Goal: Information Seeking & Learning: Find specific page/section

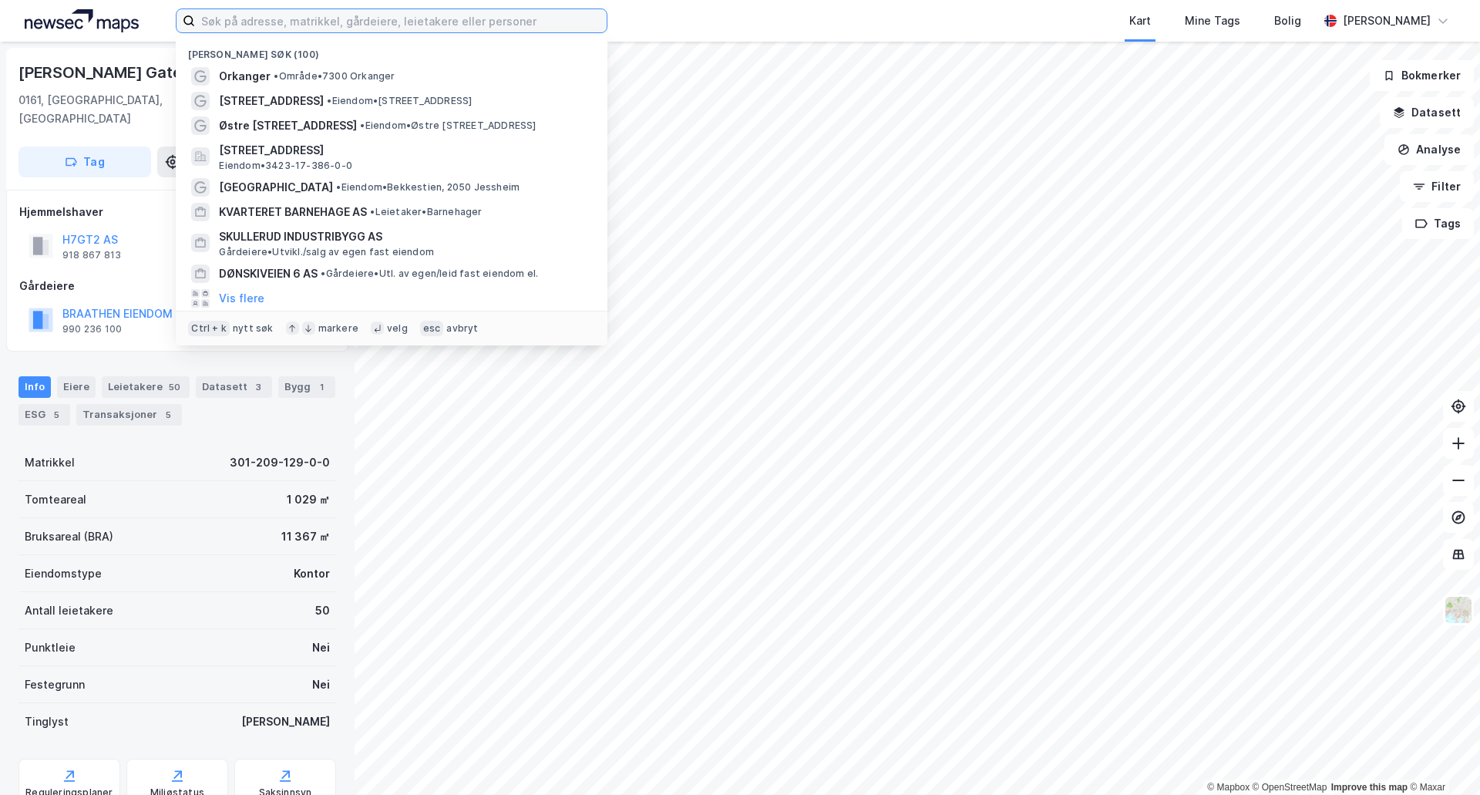
click at [306, 19] on input at bounding box center [401, 20] width 412 height 23
paste input "Lagerveien 16"
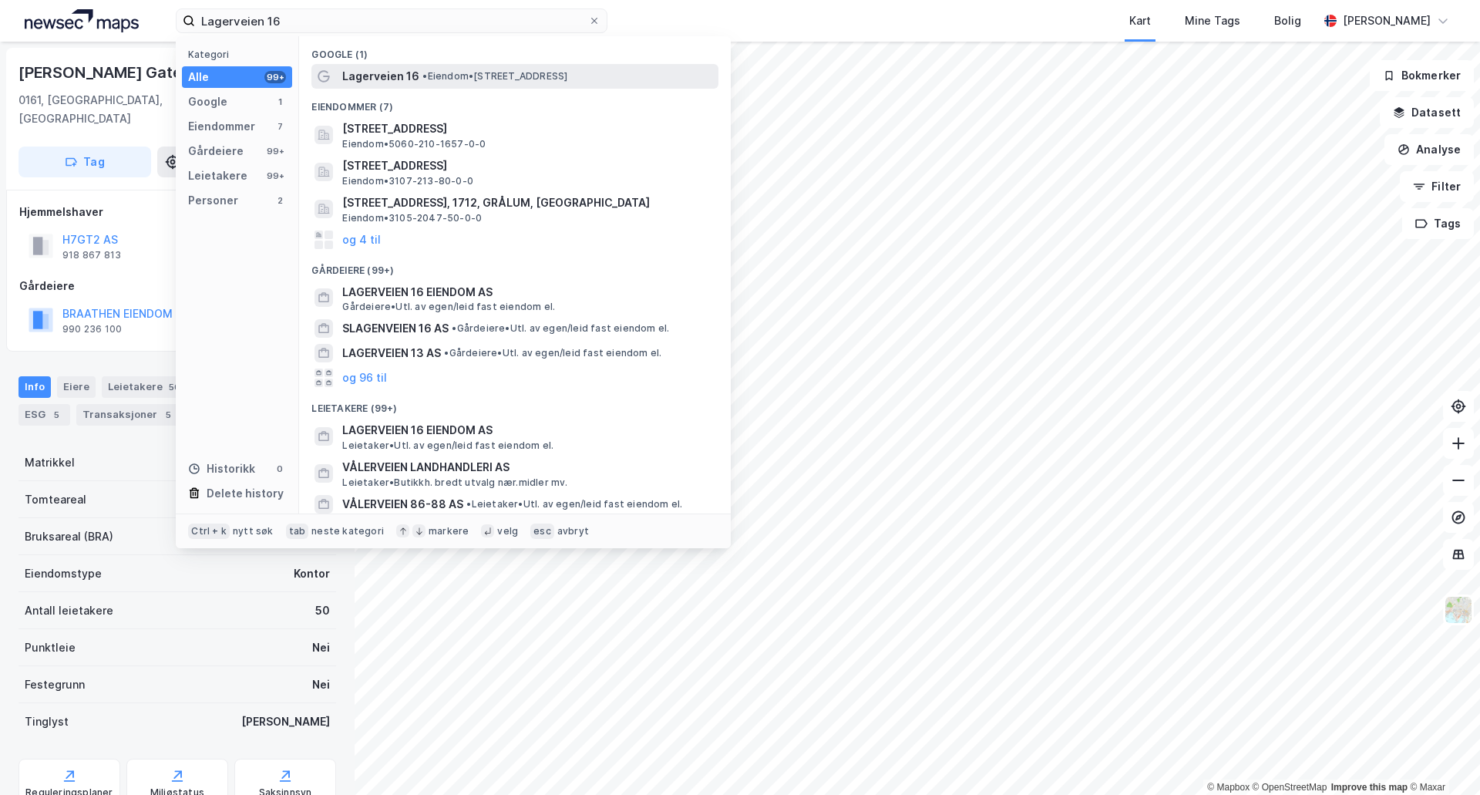
click at [381, 70] on span "Lagerveien 16" at bounding box center [380, 76] width 77 height 18
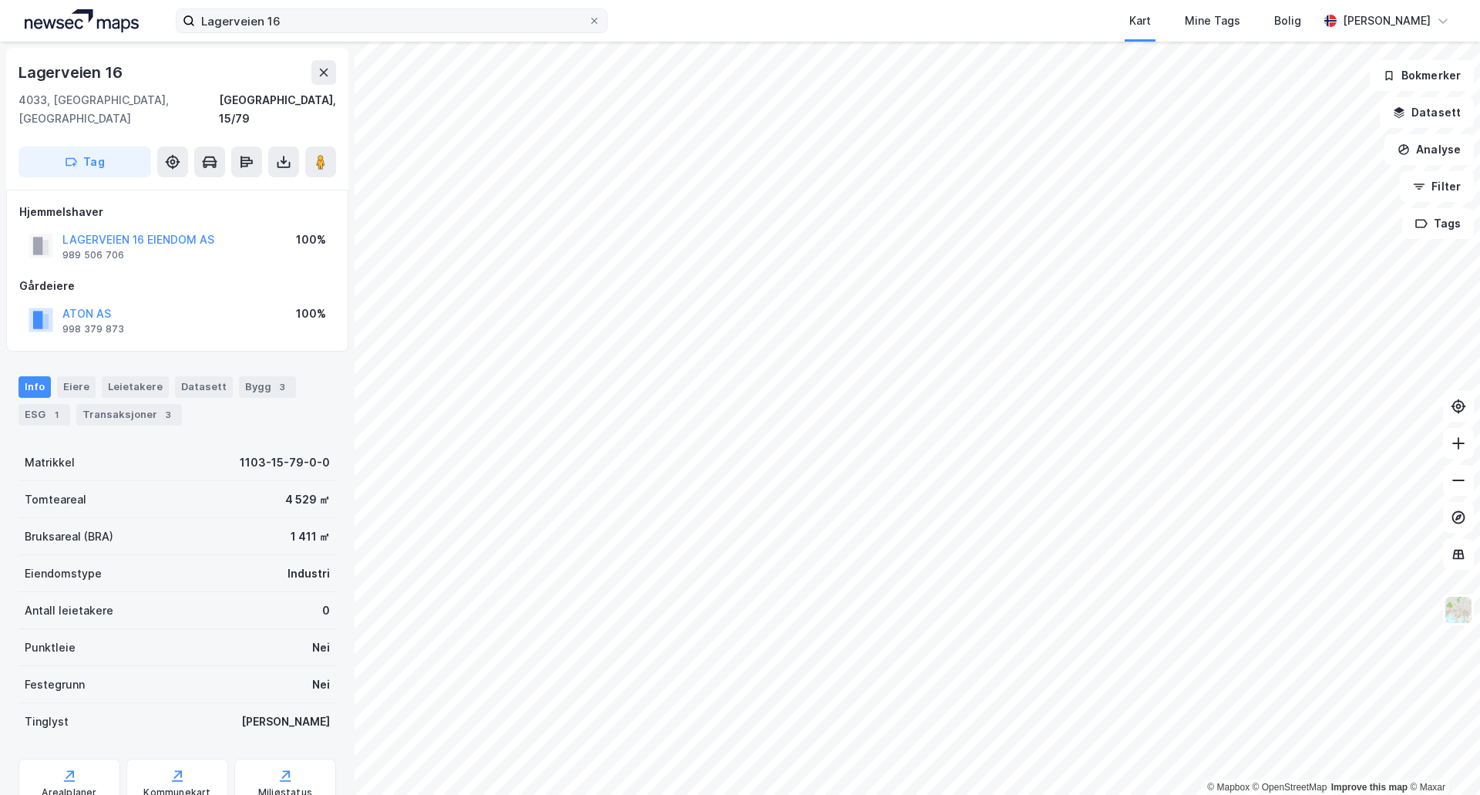
click at [432, 8] on label "Lagerveien 16" at bounding box center [392, 20] width 432 height 25
click at [432, 9] on input "Lagerveien 16" at bounding box center [391, 20] width 393 height 23
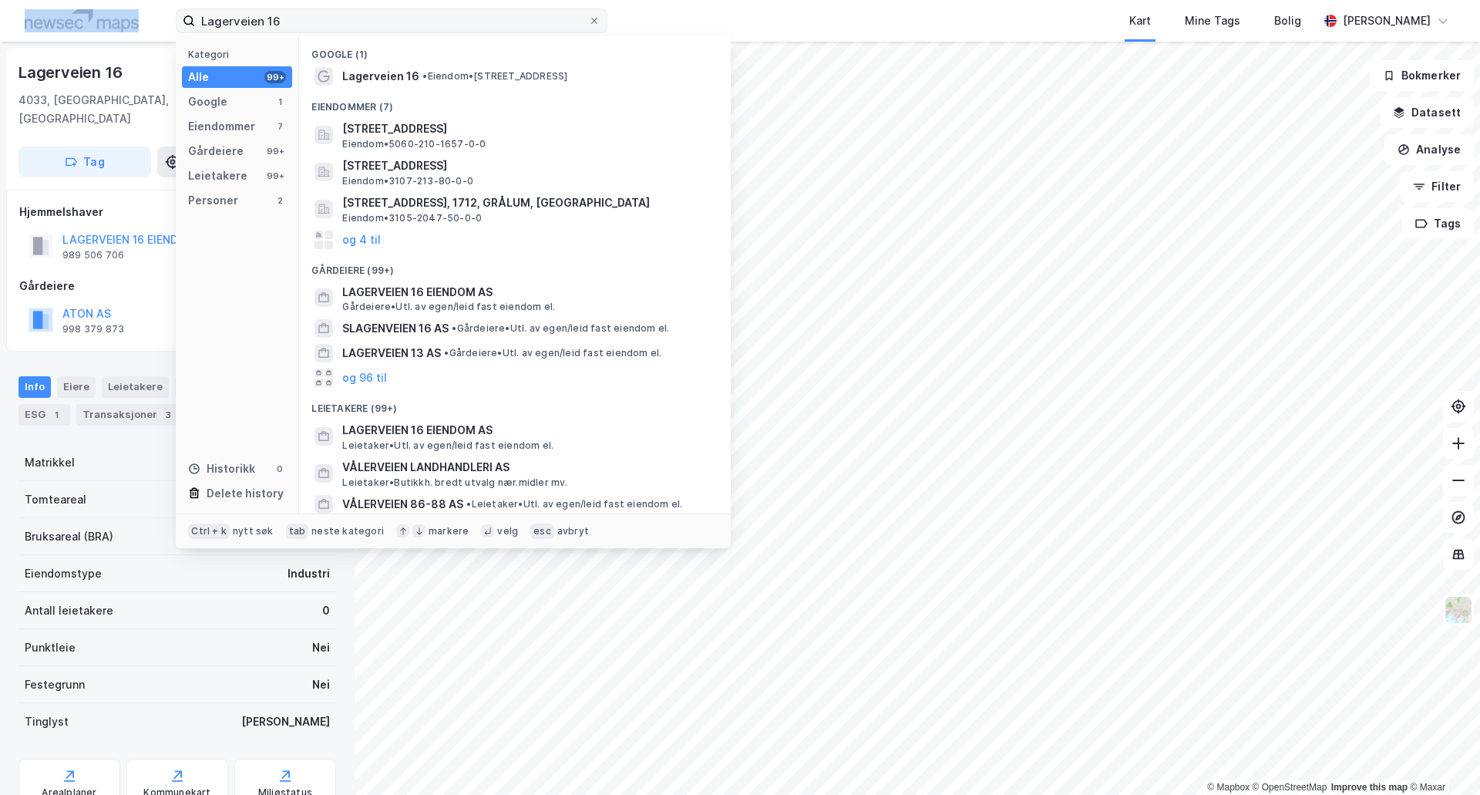
click at [432, 9] on label "Lagerveien 16" at bounding box center [392, 20] width 432 height 25
click at [432, 9] on input "Lagerveien 16" at bounding box center [391, 20] width 393 height 23
click at [430, 14] on input "Lagerveien 16" at bounding box center [391, 20] width 393 height 23
click at [430, 15] on input "Lagerveien 16" at bounding box center [391, 20] width 393 height 23
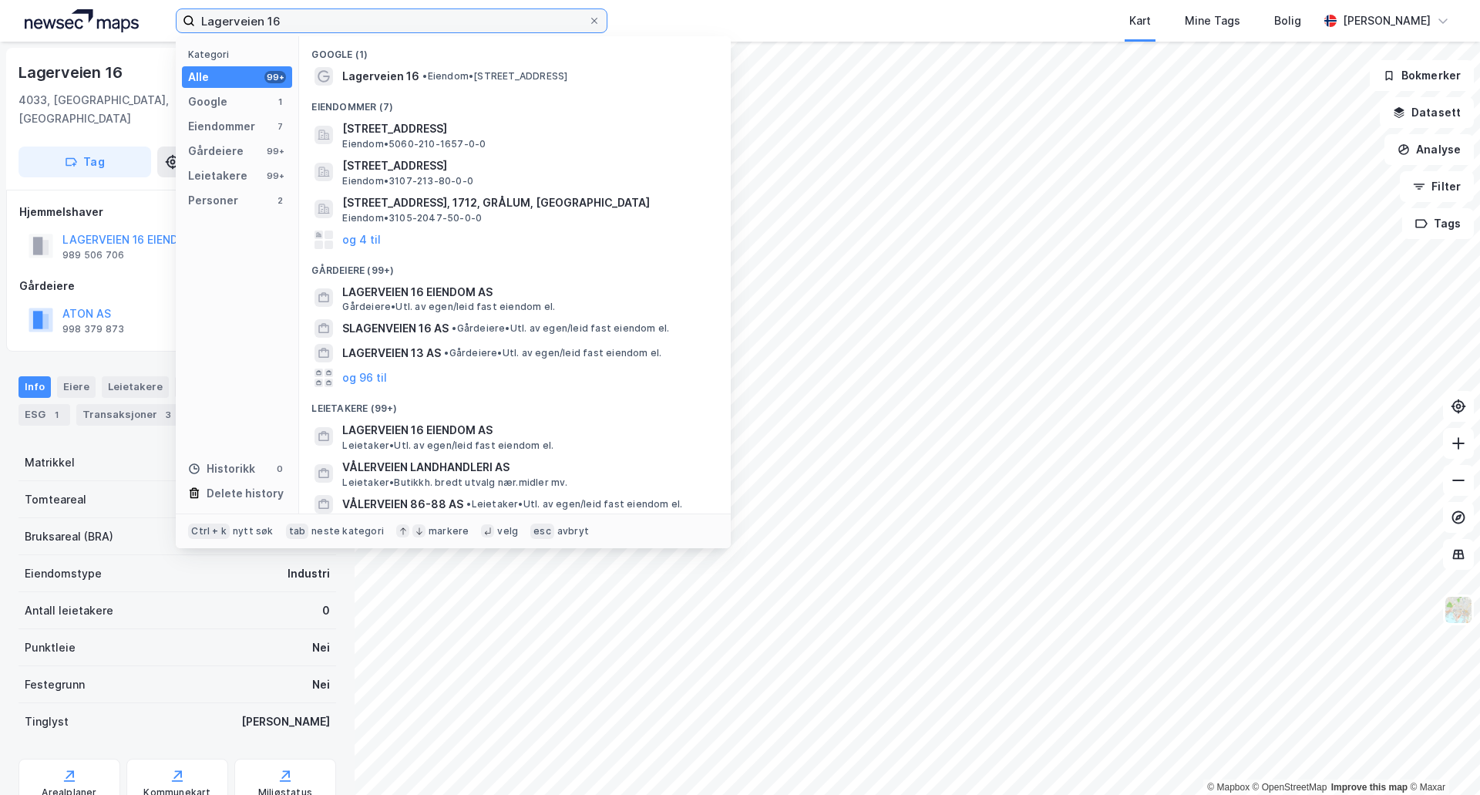
paste input "Kanalarmen 22"
type input "Kanalarmen 22"
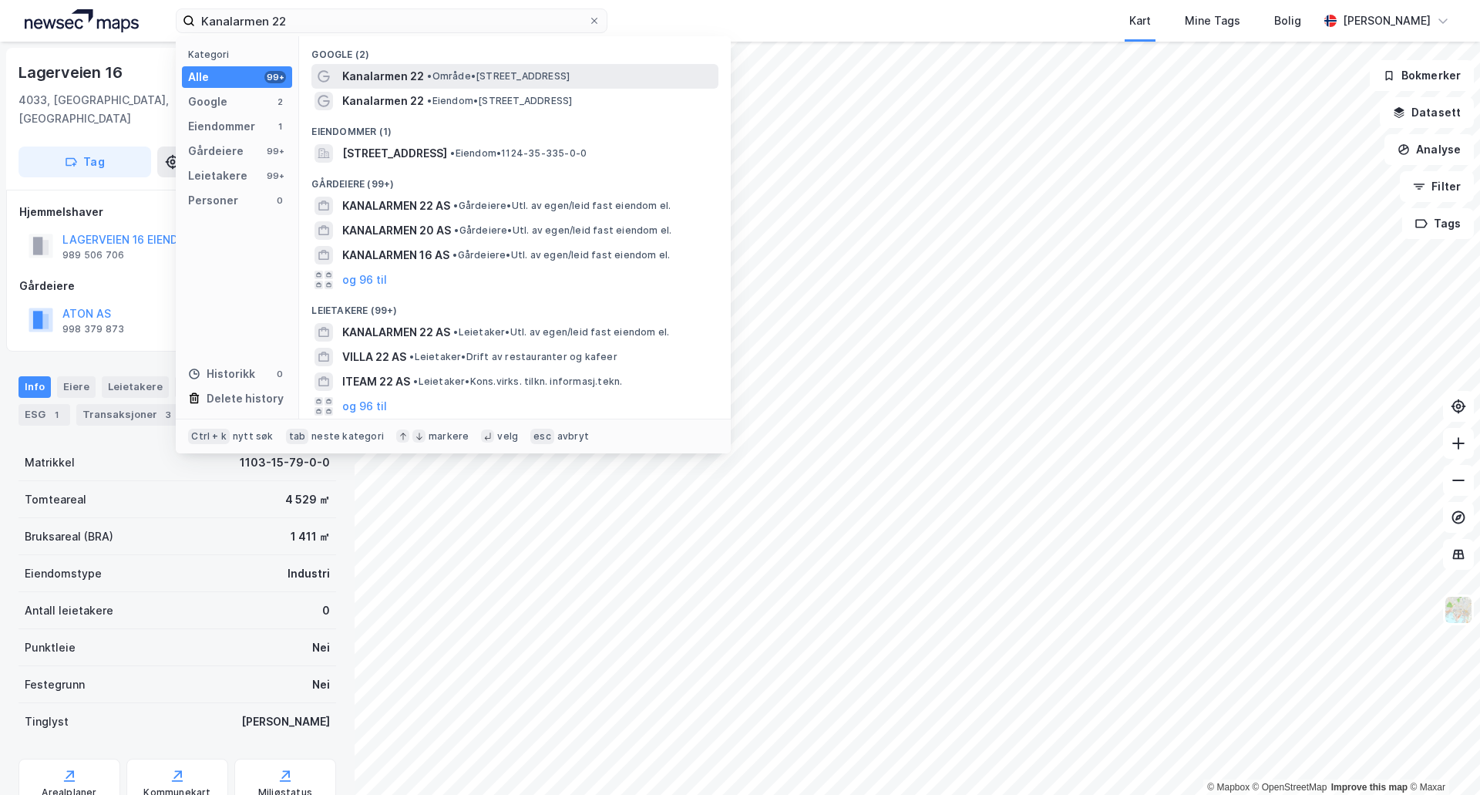
click at [402, 72] on span "Kanalarmen 22" at bounding box center [383, 76] width 82 height 18
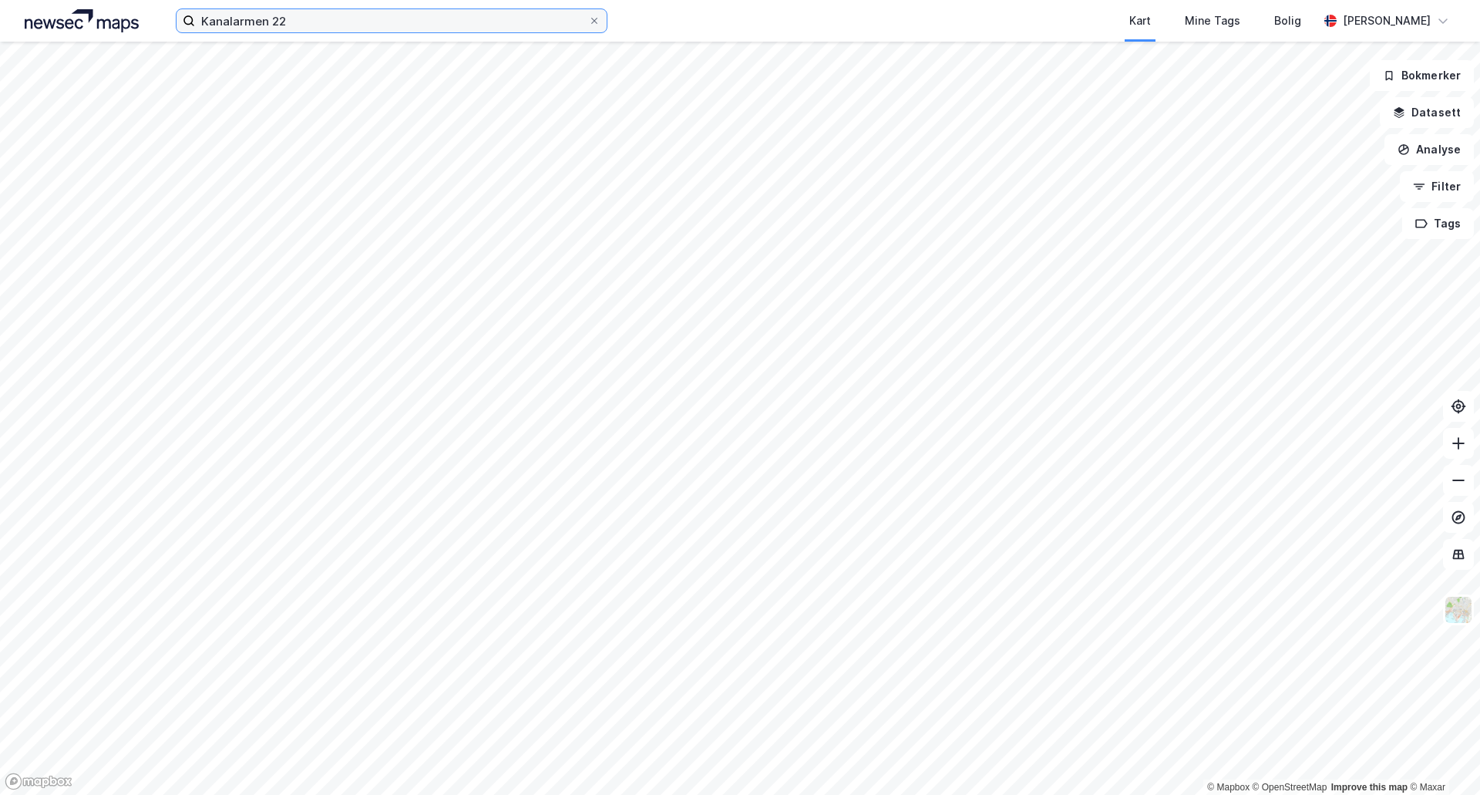
click at [418, 21] on input "Kanalarmen 22" at bounding box center [391, 20] width 393 height 23
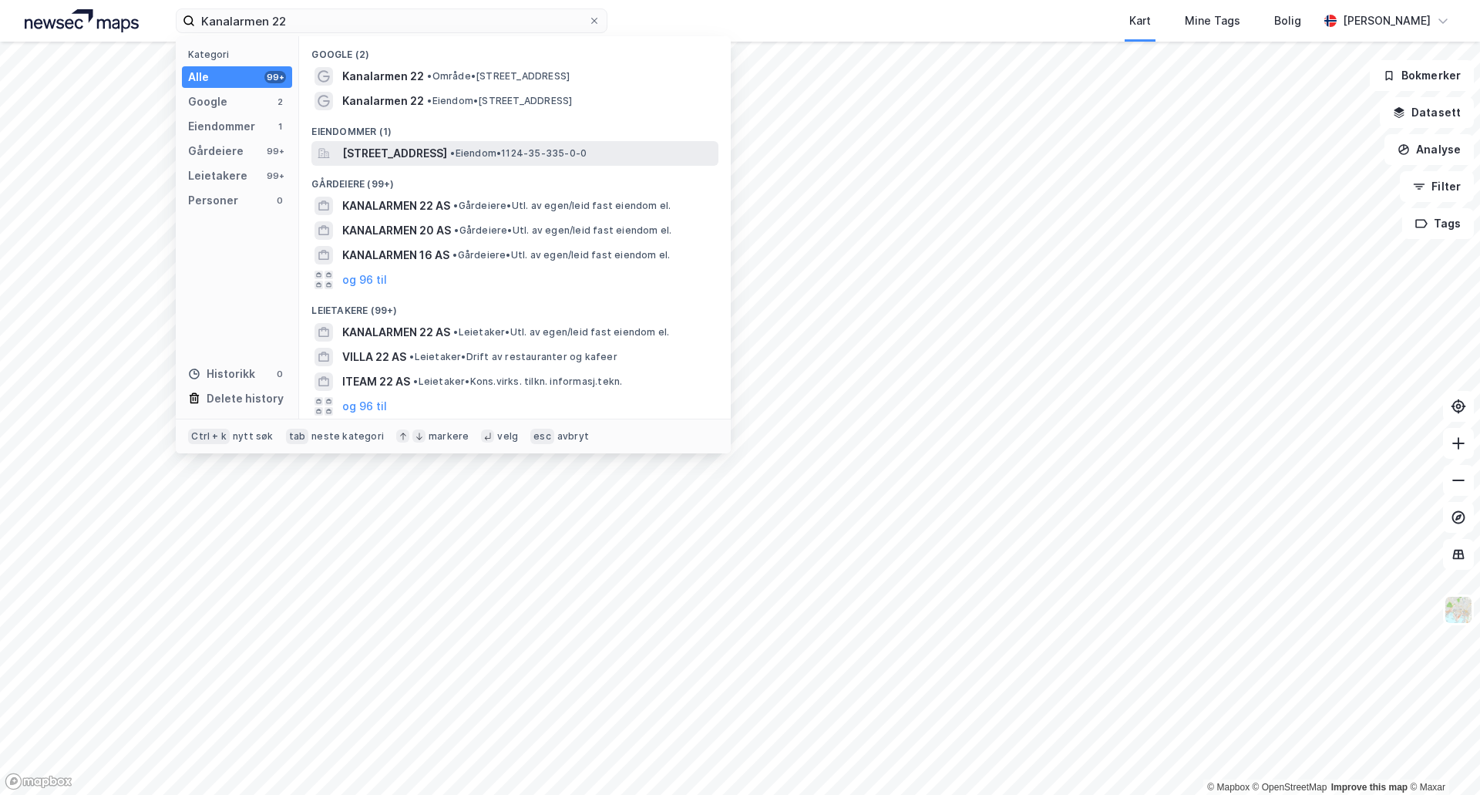
click at [412, 152] on span "[STREET_ADDRESS]" at bounding box center [394, 153] width 105 height 18
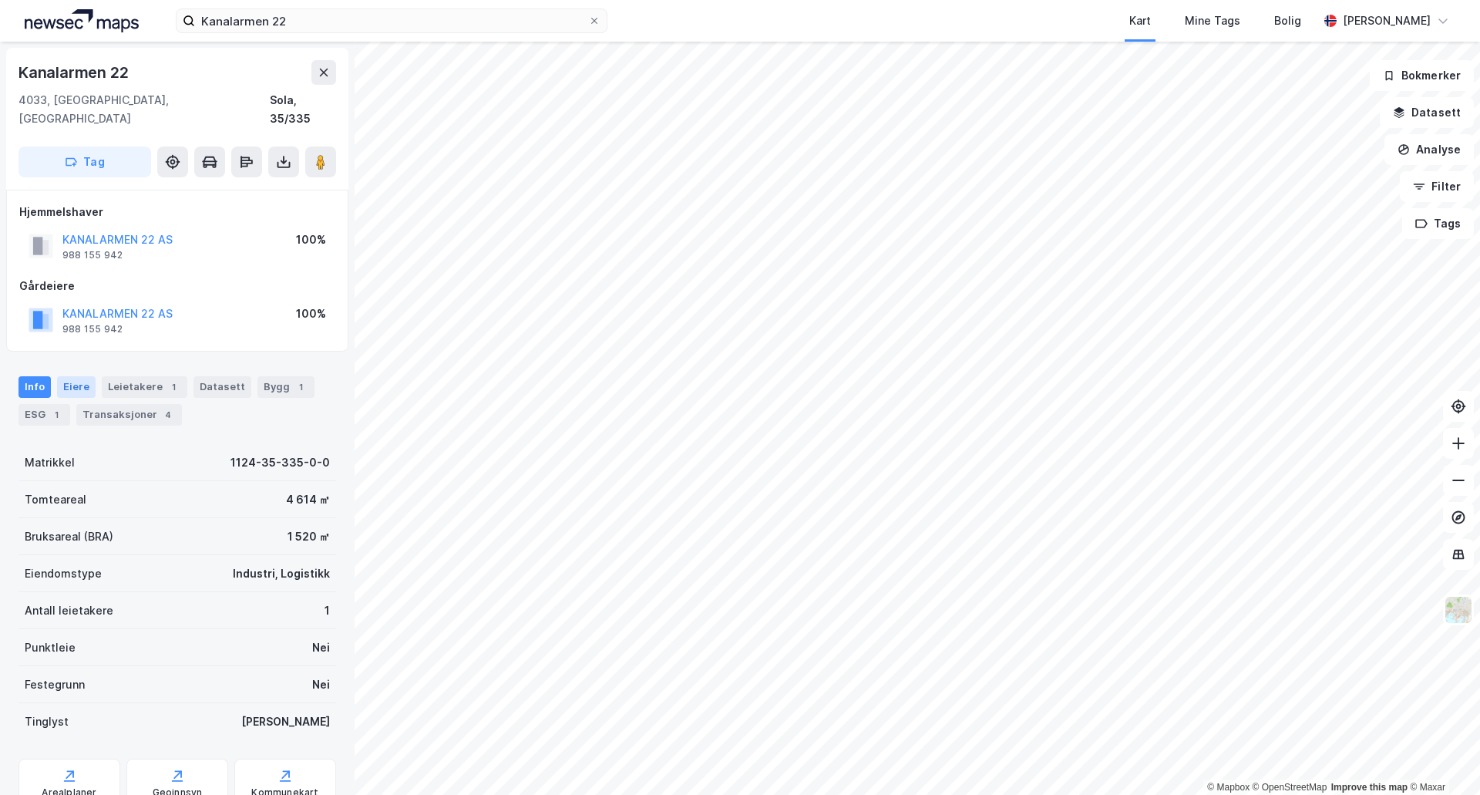
click at [85, 376] on div "Eiere" at bounding box center [76, 387] width 39 height 22
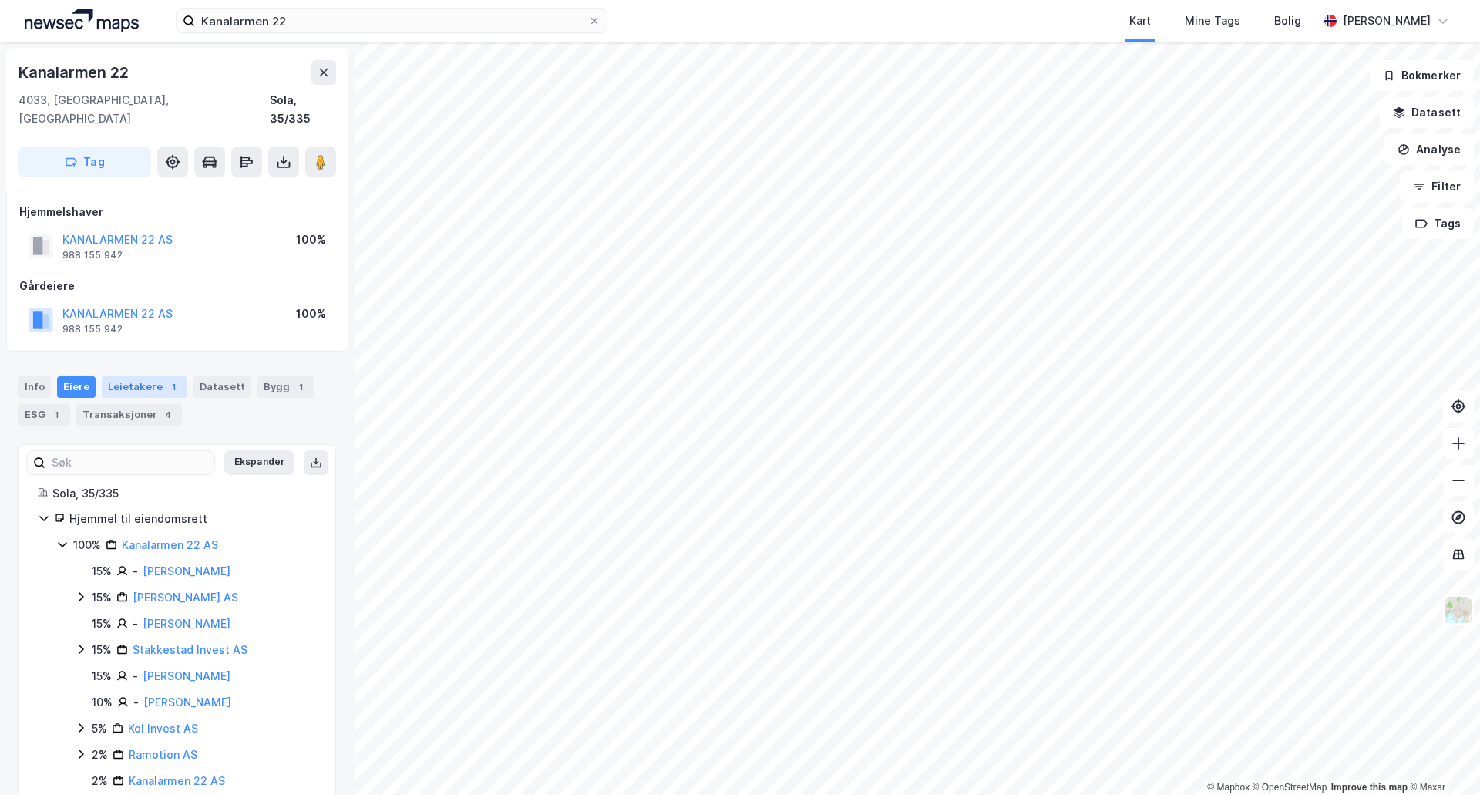
click at [155, 376] on div "Leietakere 1" at bounding box center [145, 387] width 86 height 22
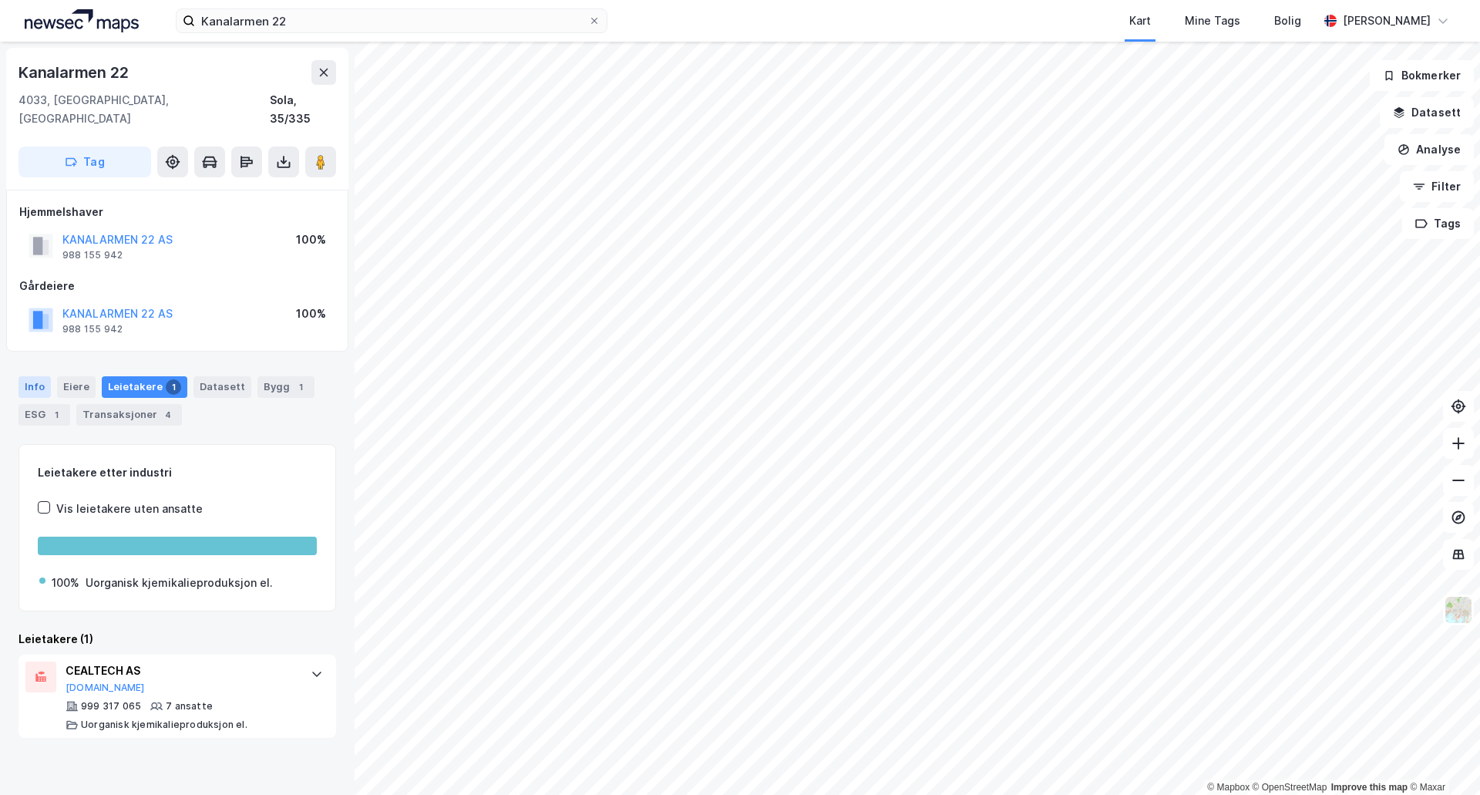
click at [39, 376] on div "Info" at bounding box center [34, 387] width 32 height 22
